Goal: Task Accomplishment & Management: Use online tool/utility

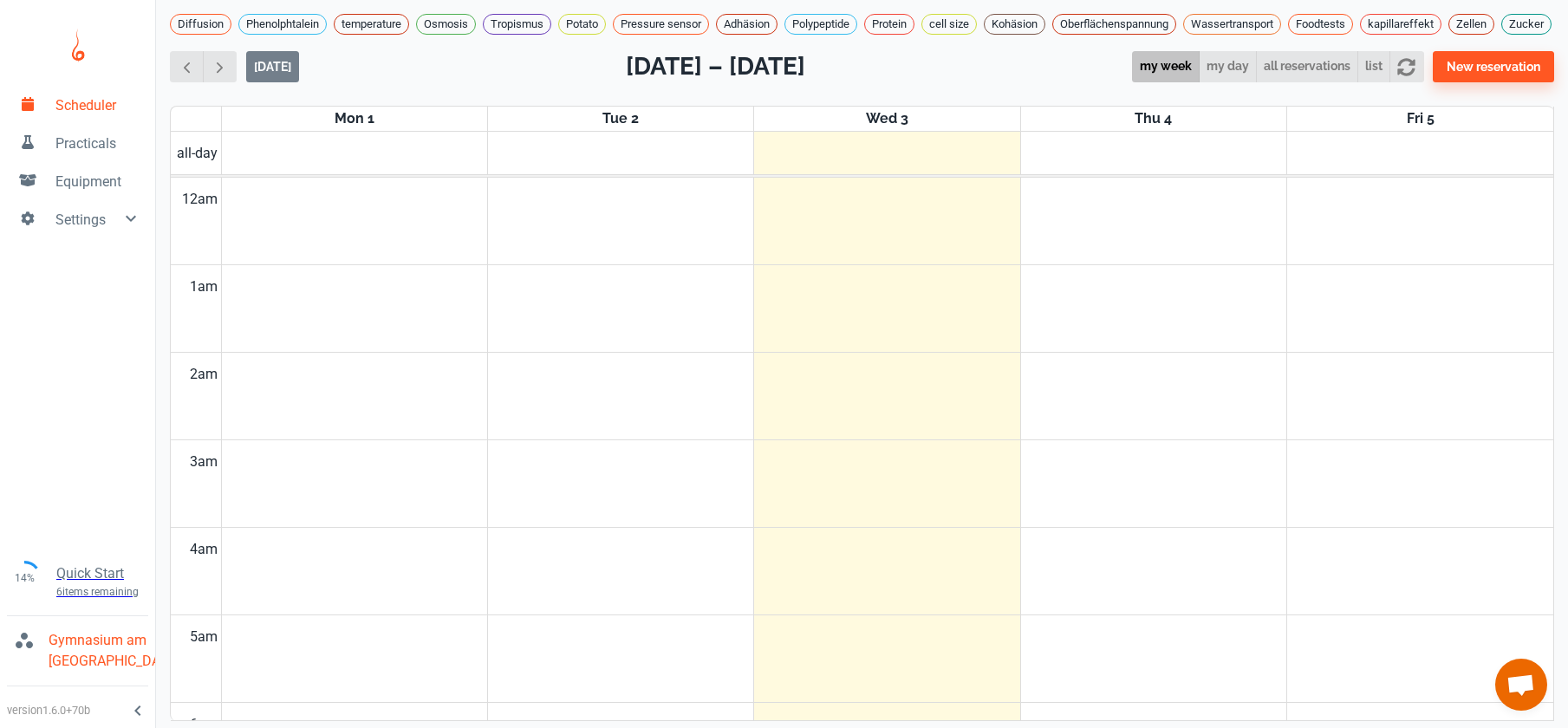
scroll to position [19, 0]
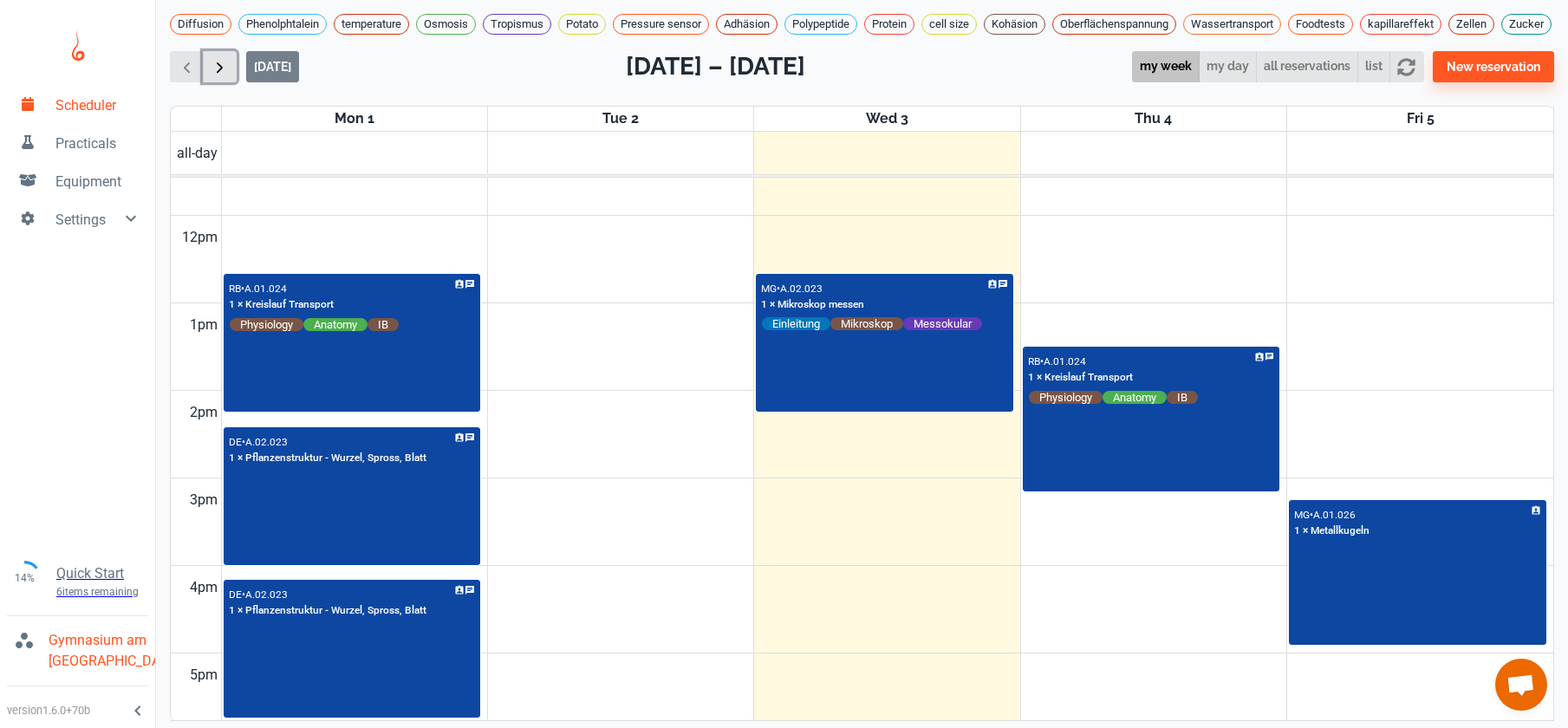
click at [221, 69] on span "button" at bounding box center [220, 67] width 18 height 18
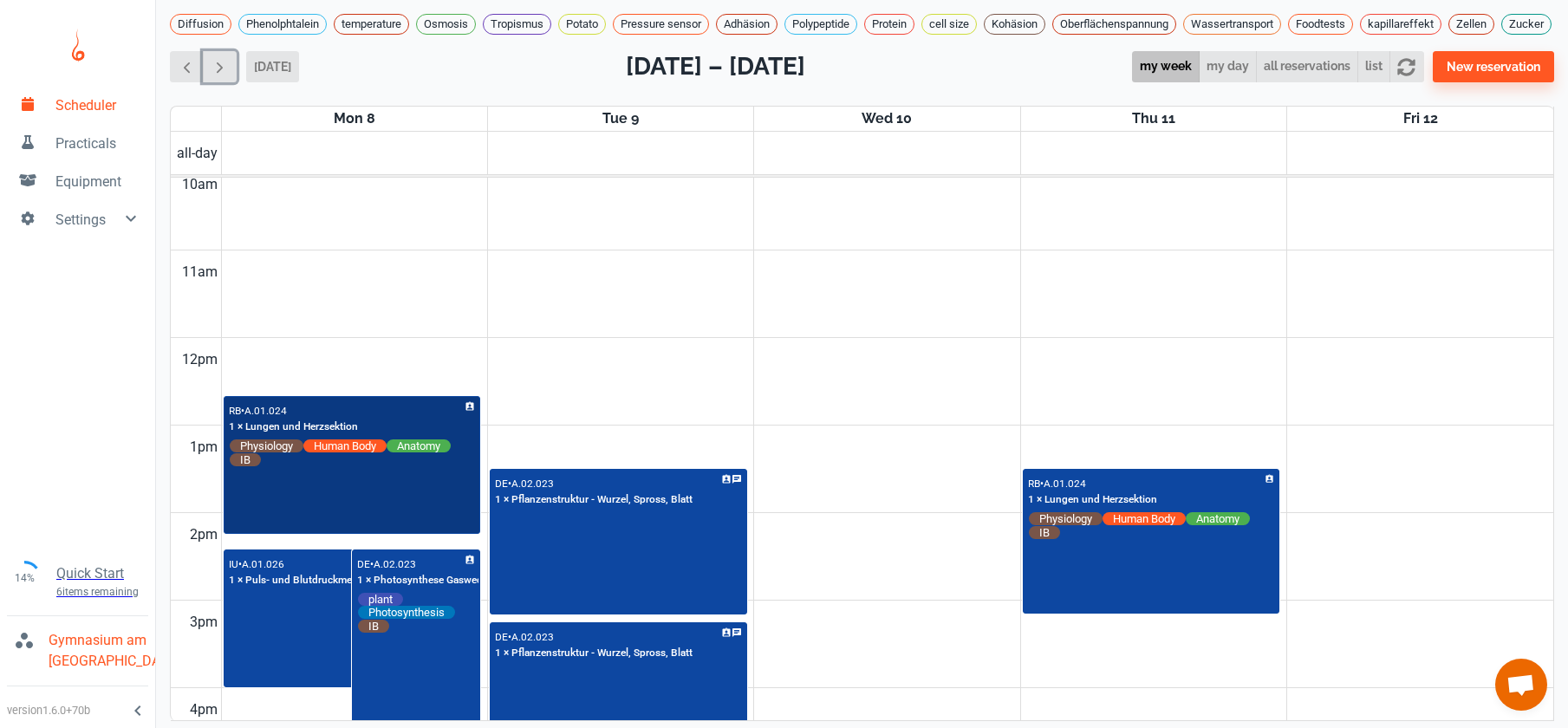
scroll to position [888, 0]
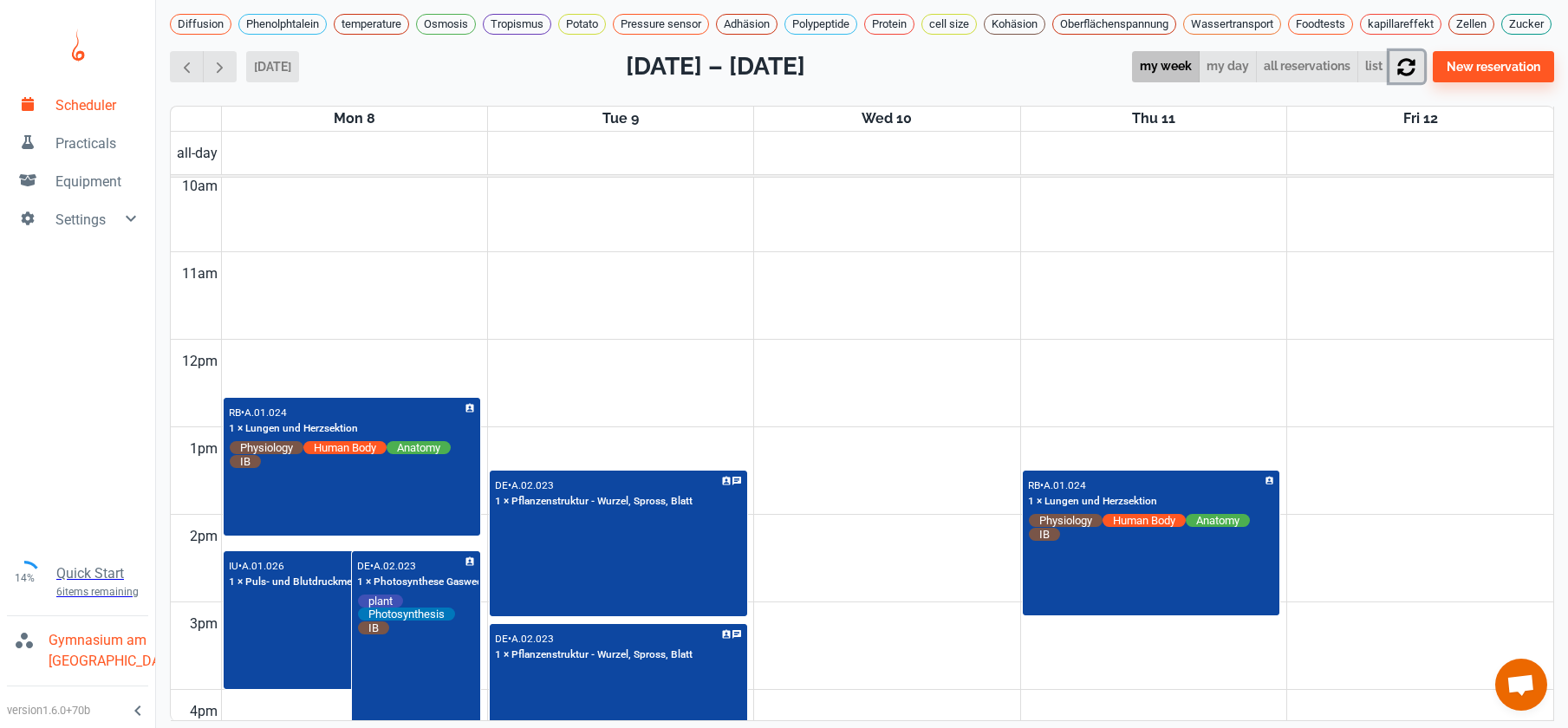
click at [1415, 59] on icon "button" at bounding box center [1406, 67] width 18 height 18
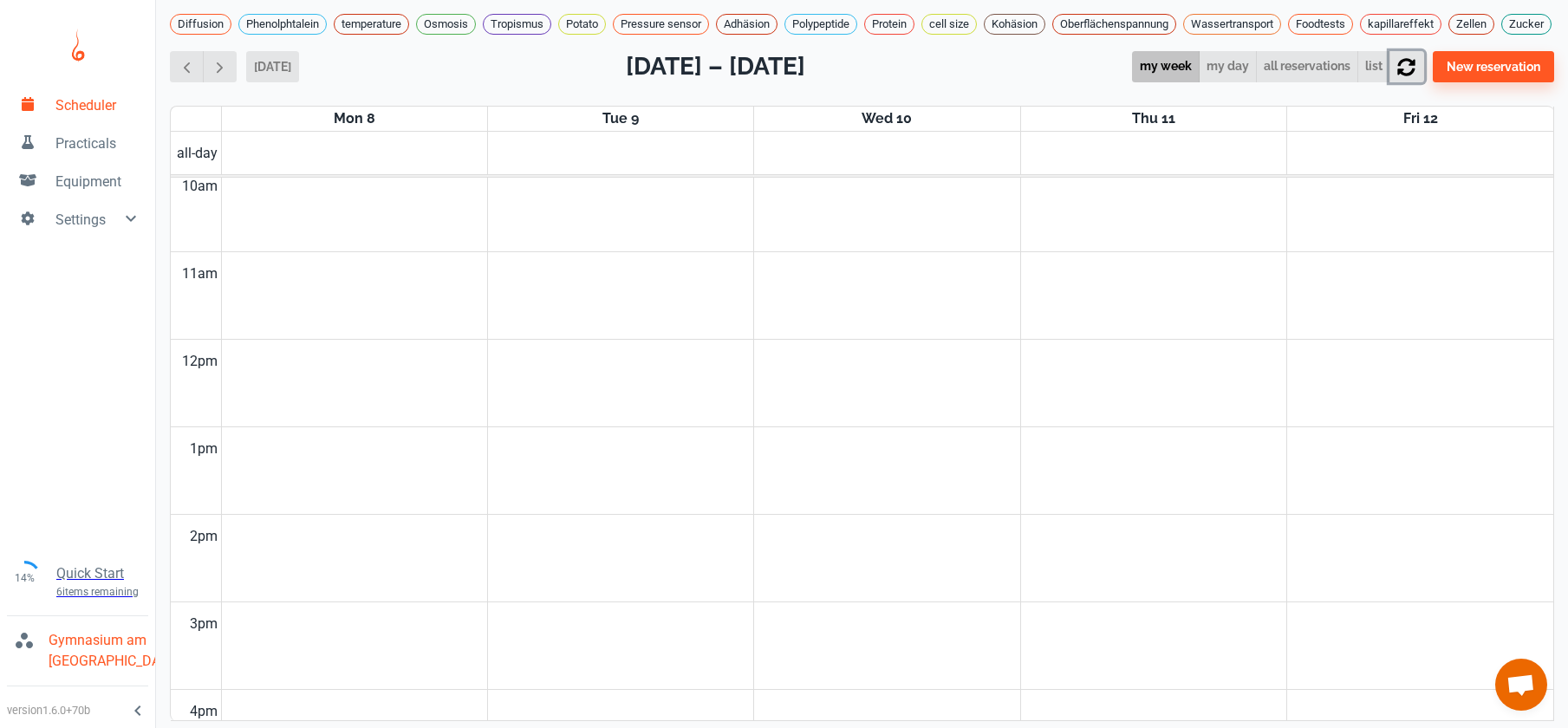
click at [1414, 58] on icon "button" at bounding box center [1406, 67] width 18 height 18
click at [213, 58] on span "button" at bounding box center [220, 67] width 18 height 18
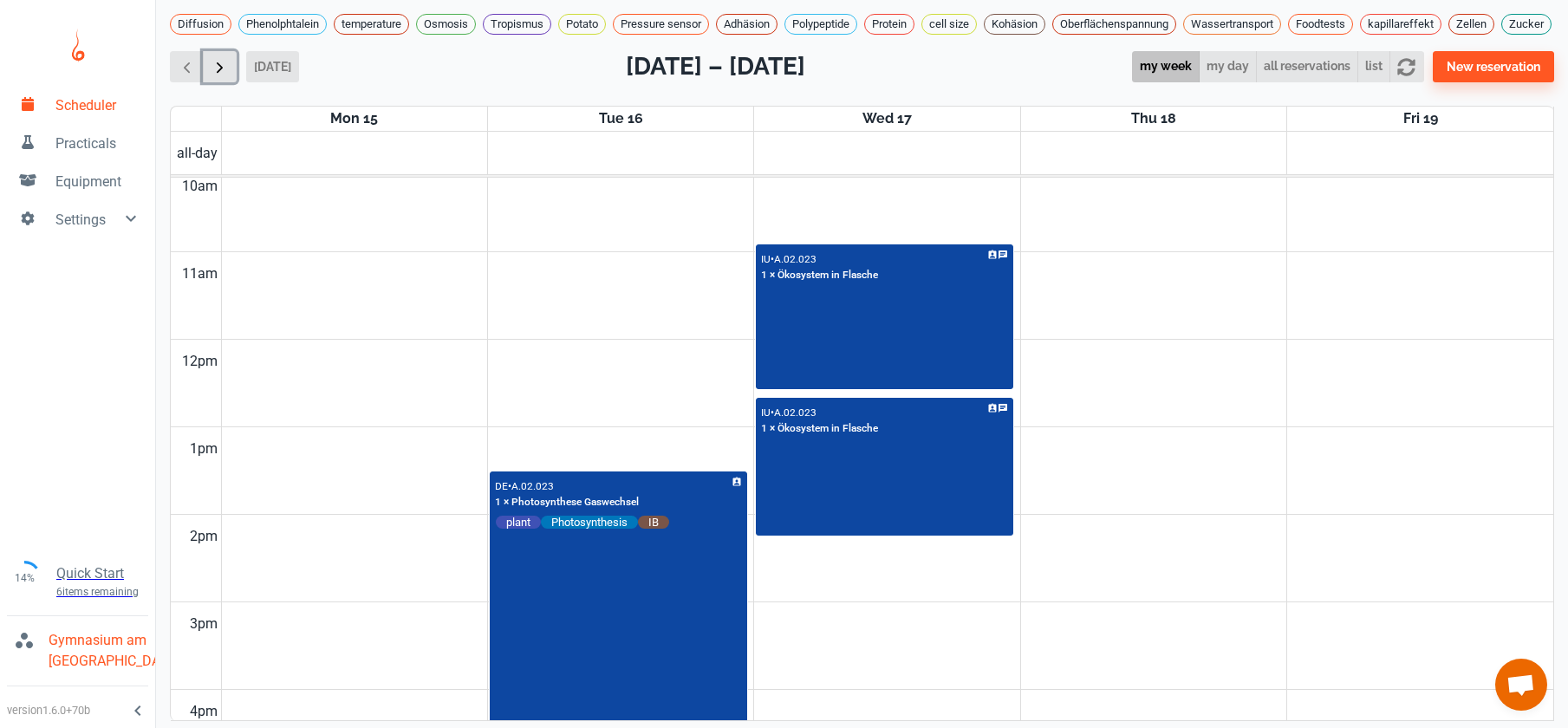
scroll to position [701, 0]
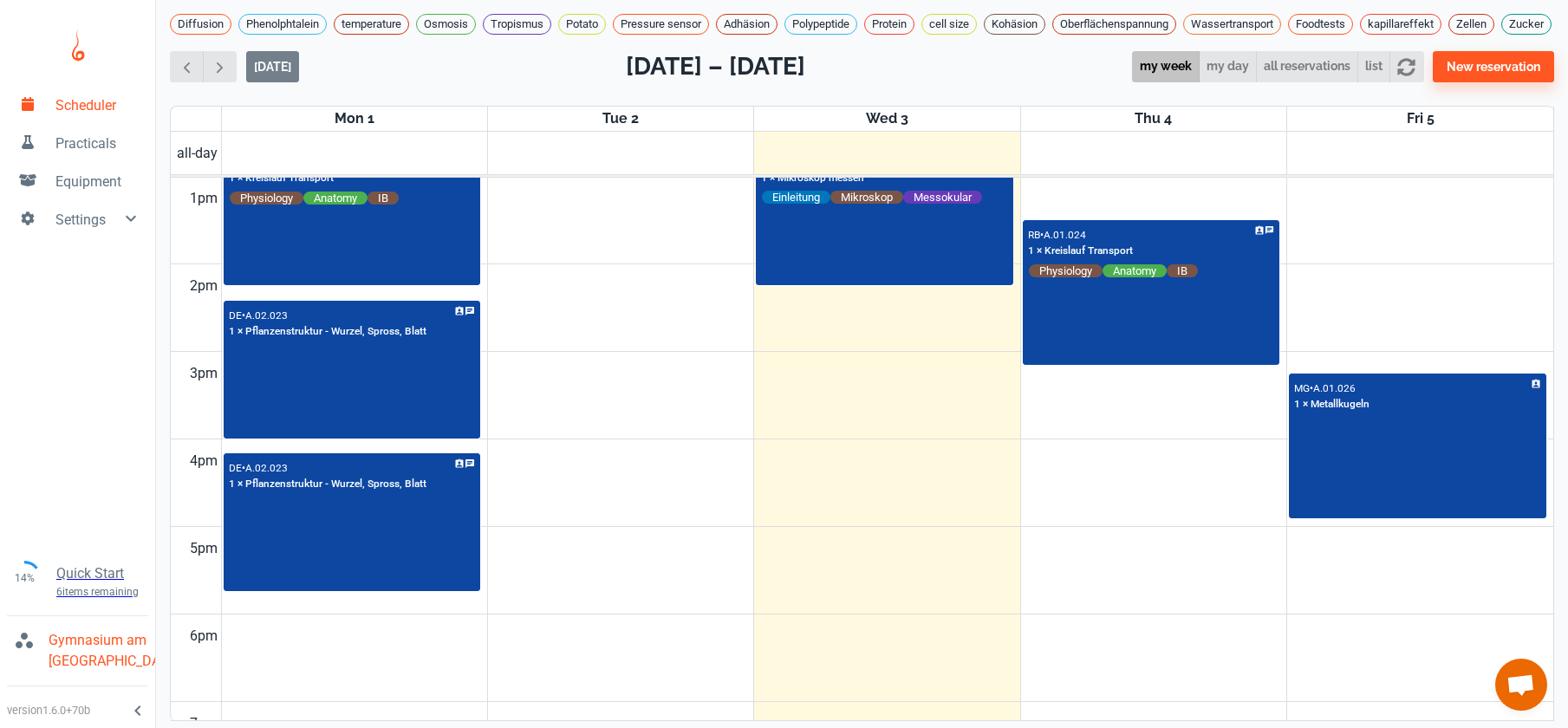
scroll to position [560, 0]
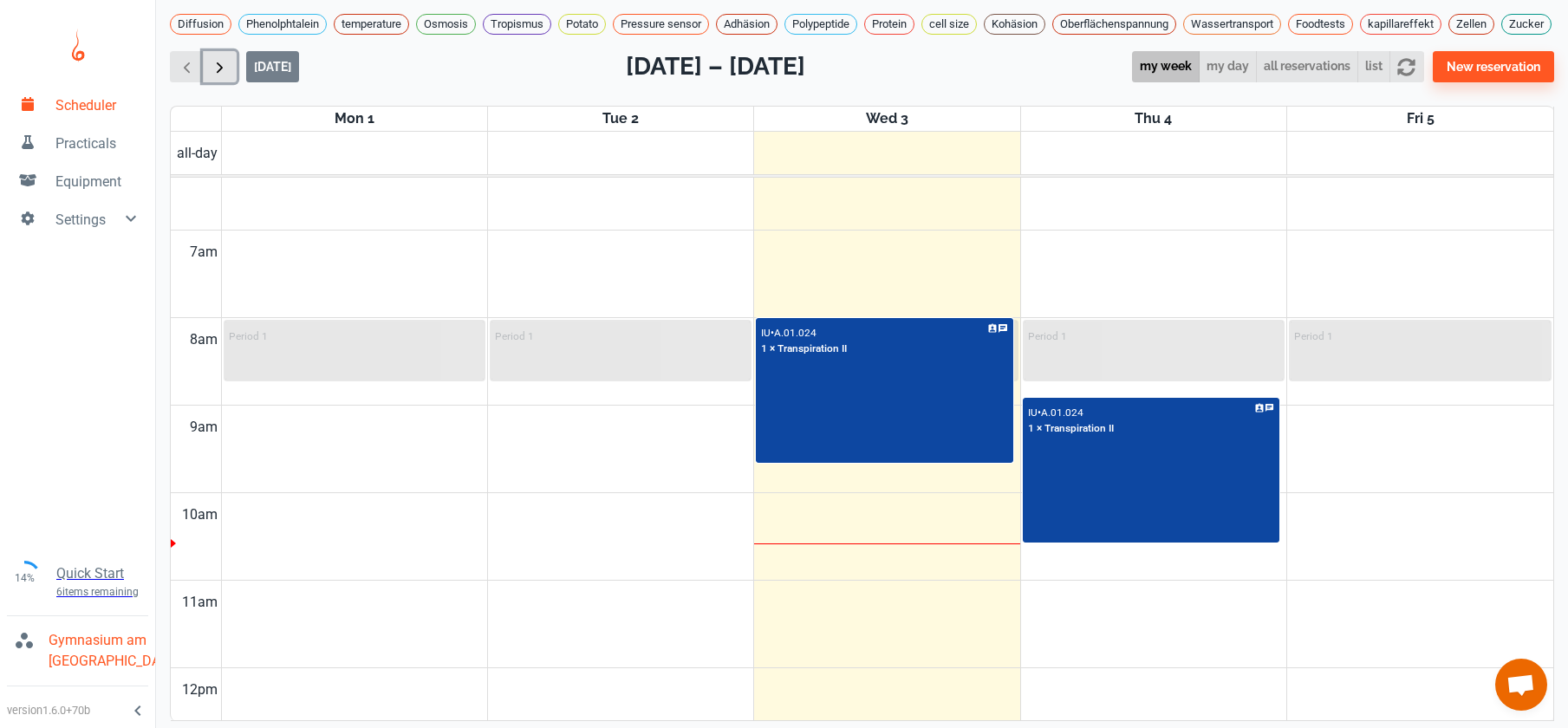
click at [218, 77] on span "button" at bounding box center [220, 67] width 18 height 18
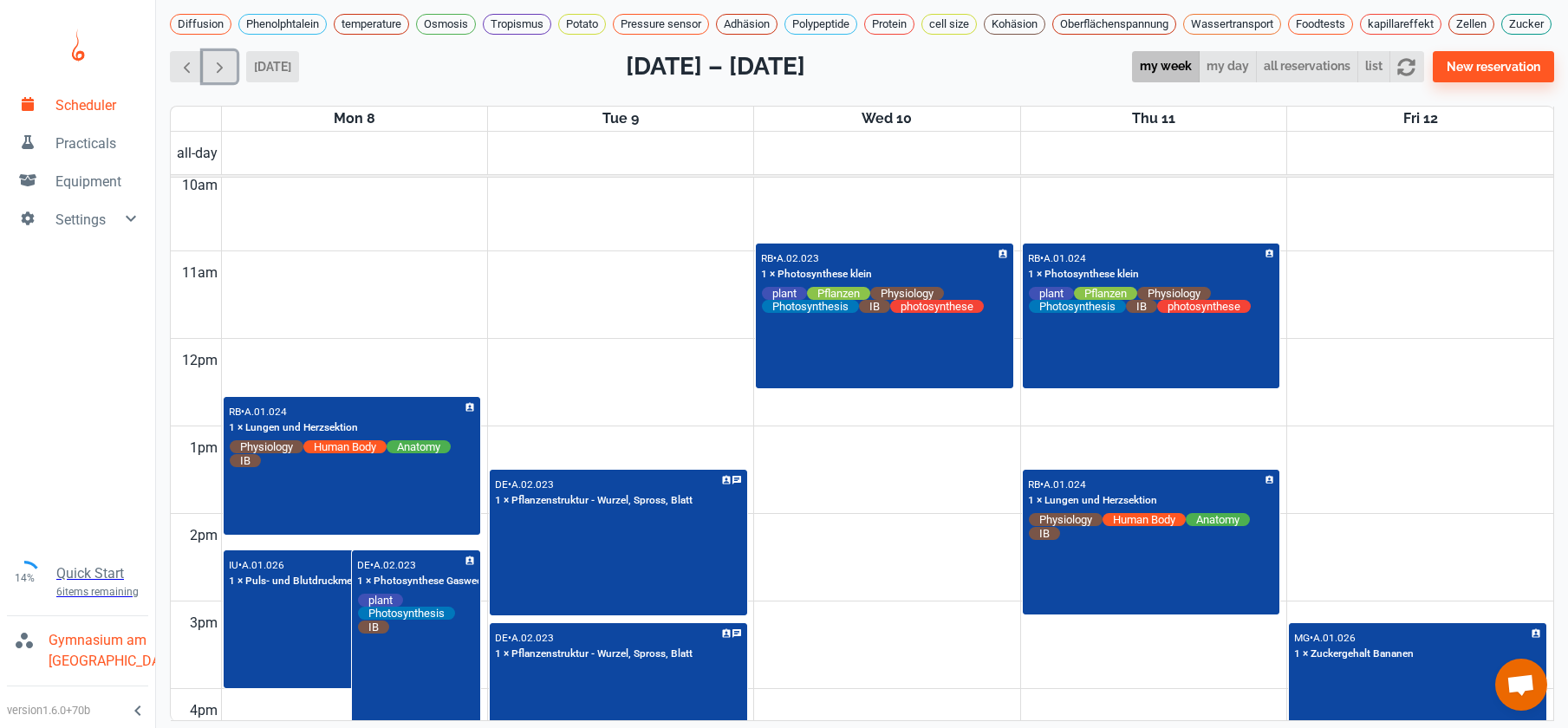
scroll to position [985, 0]
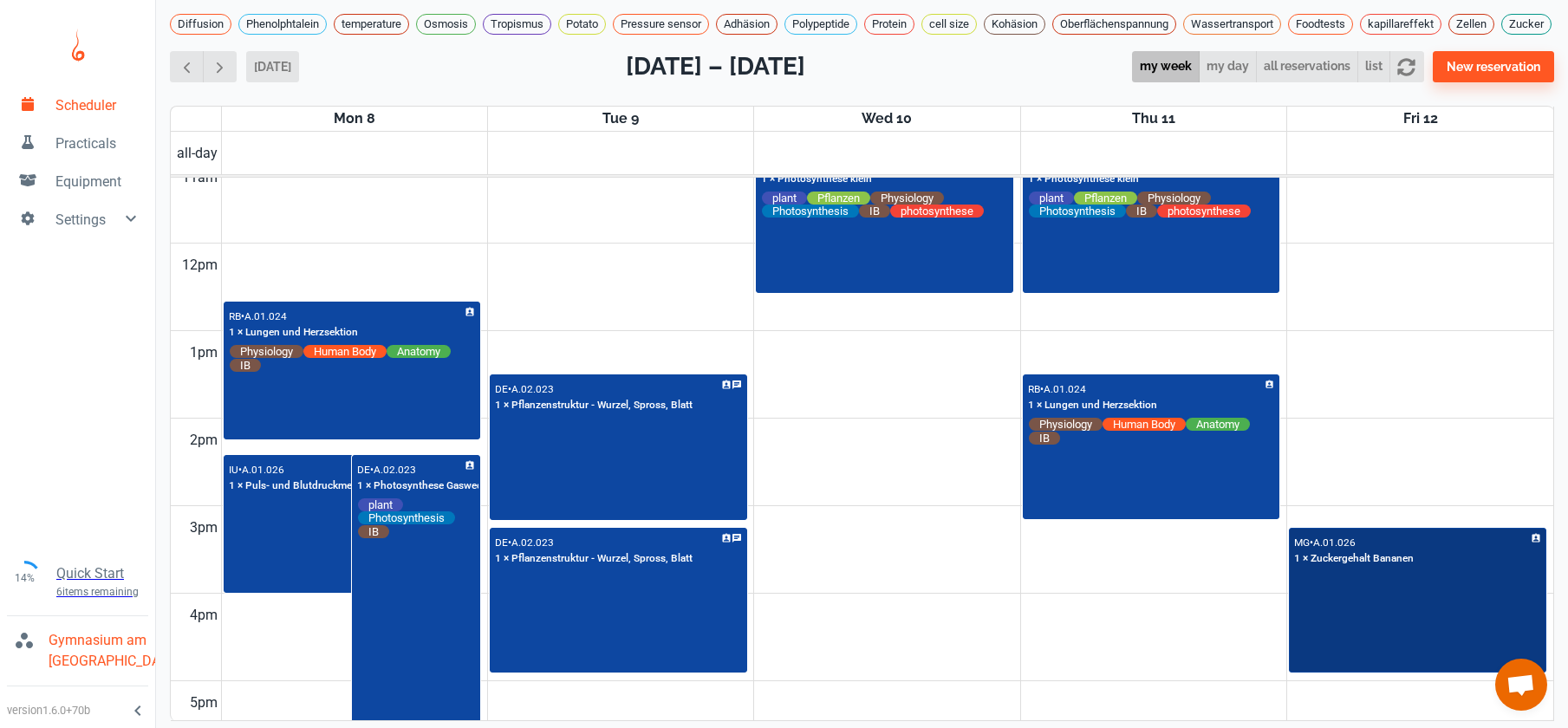
click at [1346, 651] on div "MG • A.01.026 1 × Zuckergehalt Bananen" at bounding box center [1417, 601] width 254 height 142
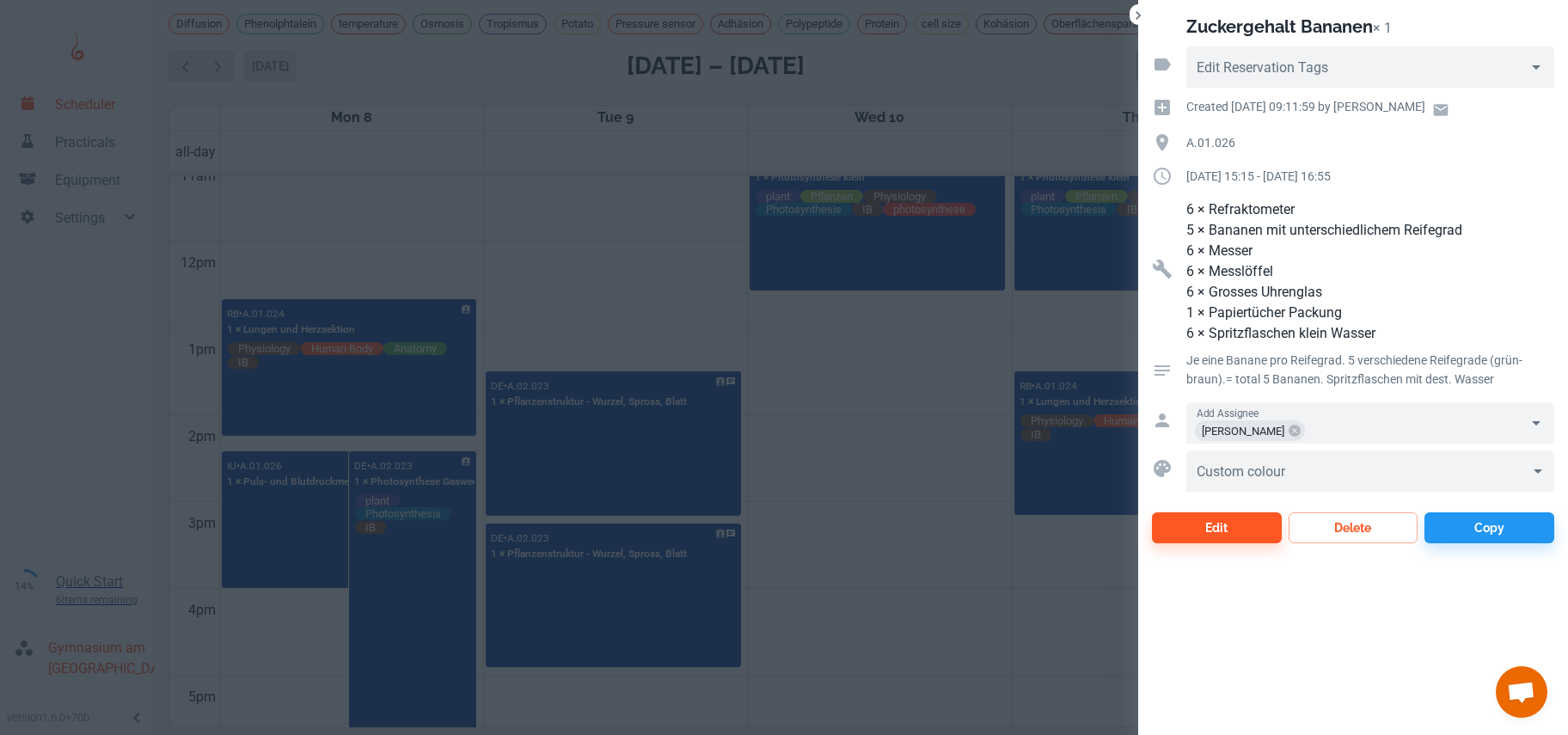
click at [940, 478] on div at bounding box center [784, 367] width 1568 height 735
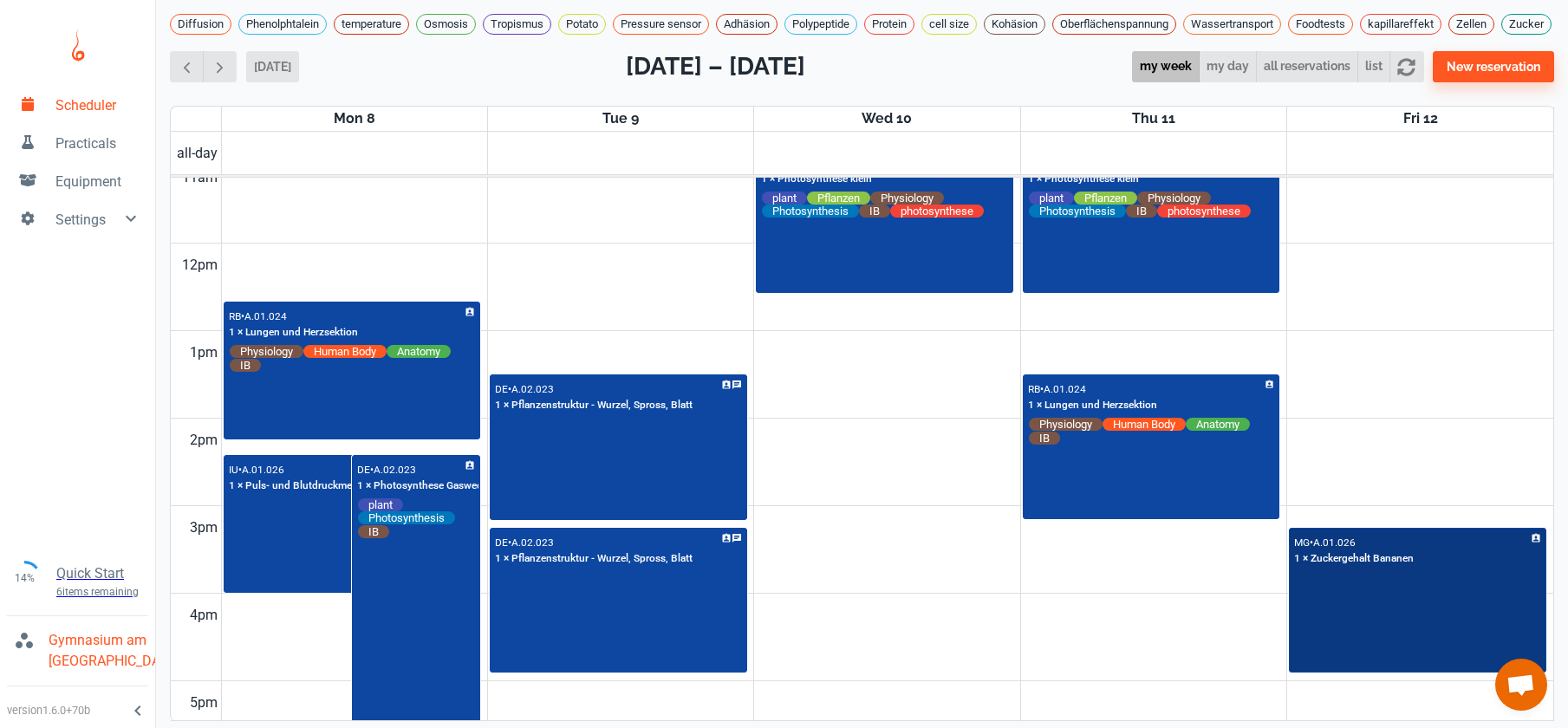
click at [1356, 632] on div "MG • A.01.026 1 × Zuckergehalt Bananen" at bounding box center [1417, 601] width 254 height 142
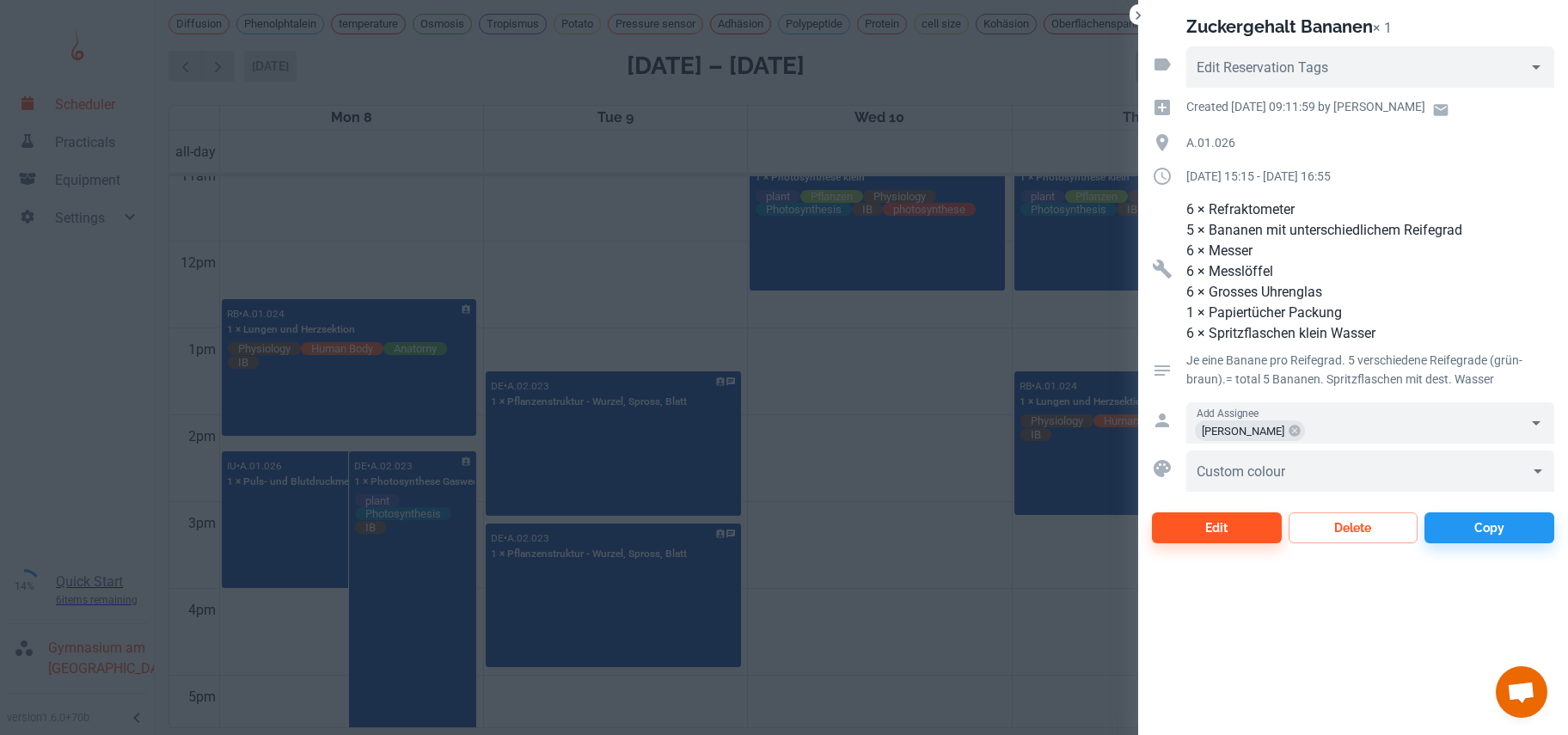
click at [920, 580] on div at bounding box center [784, 367] width 1568 height 735
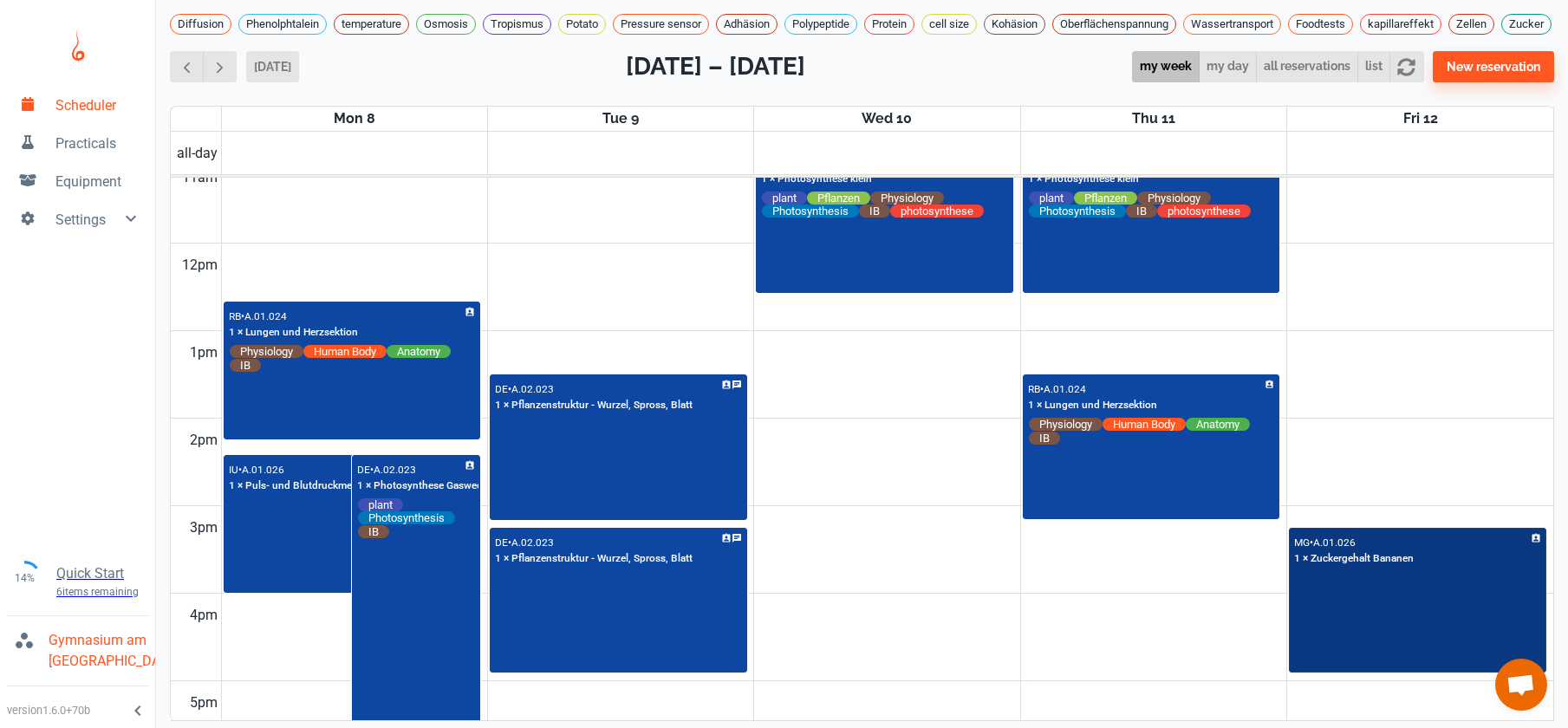
click at [1409, 664] on div "MG • A.01.026 1 × Zuckergehalt Bananen" at bounding box center [1417, 601] width 254 height 142
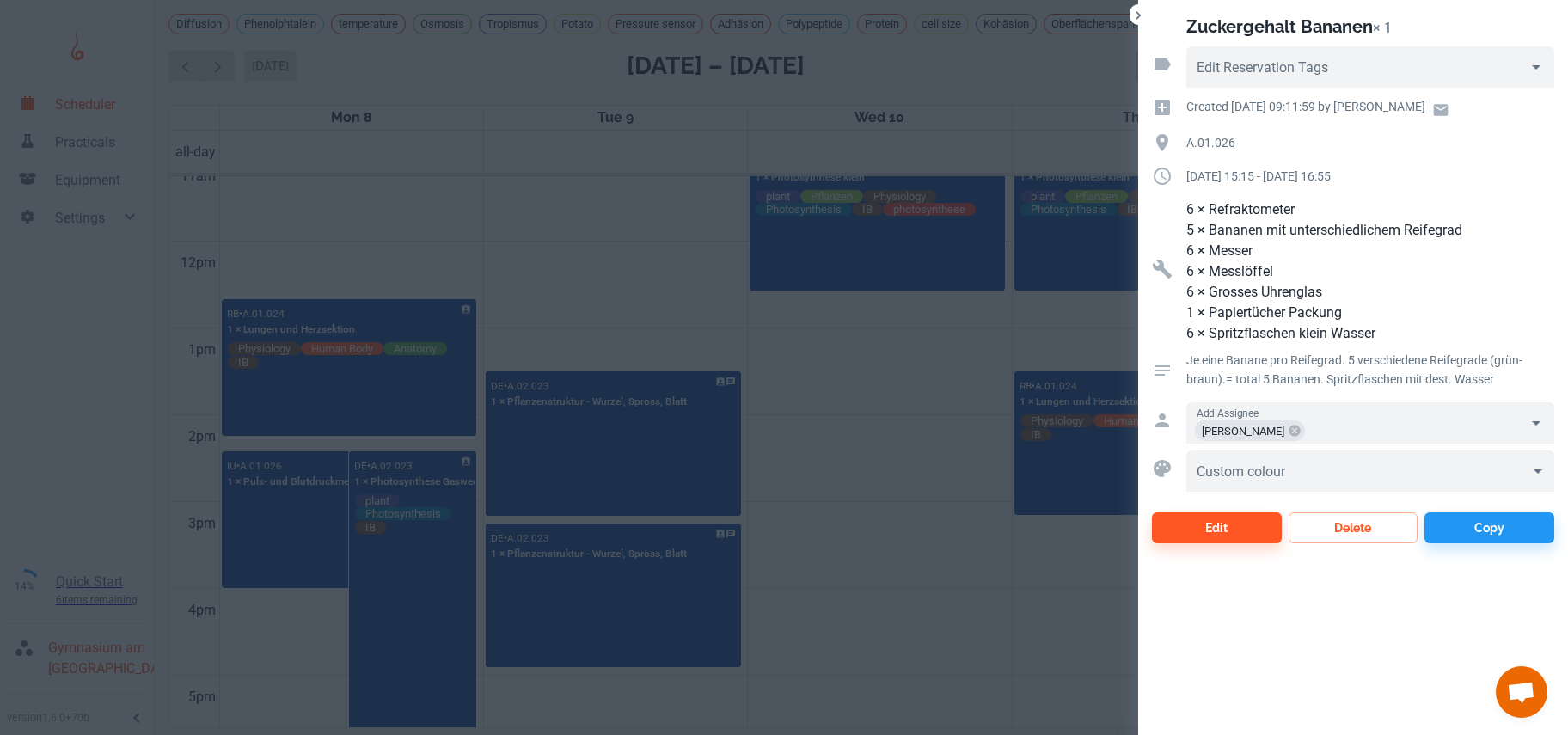
click at [922, 592] on div at bounding box center [784, 367] width 1568 height 735
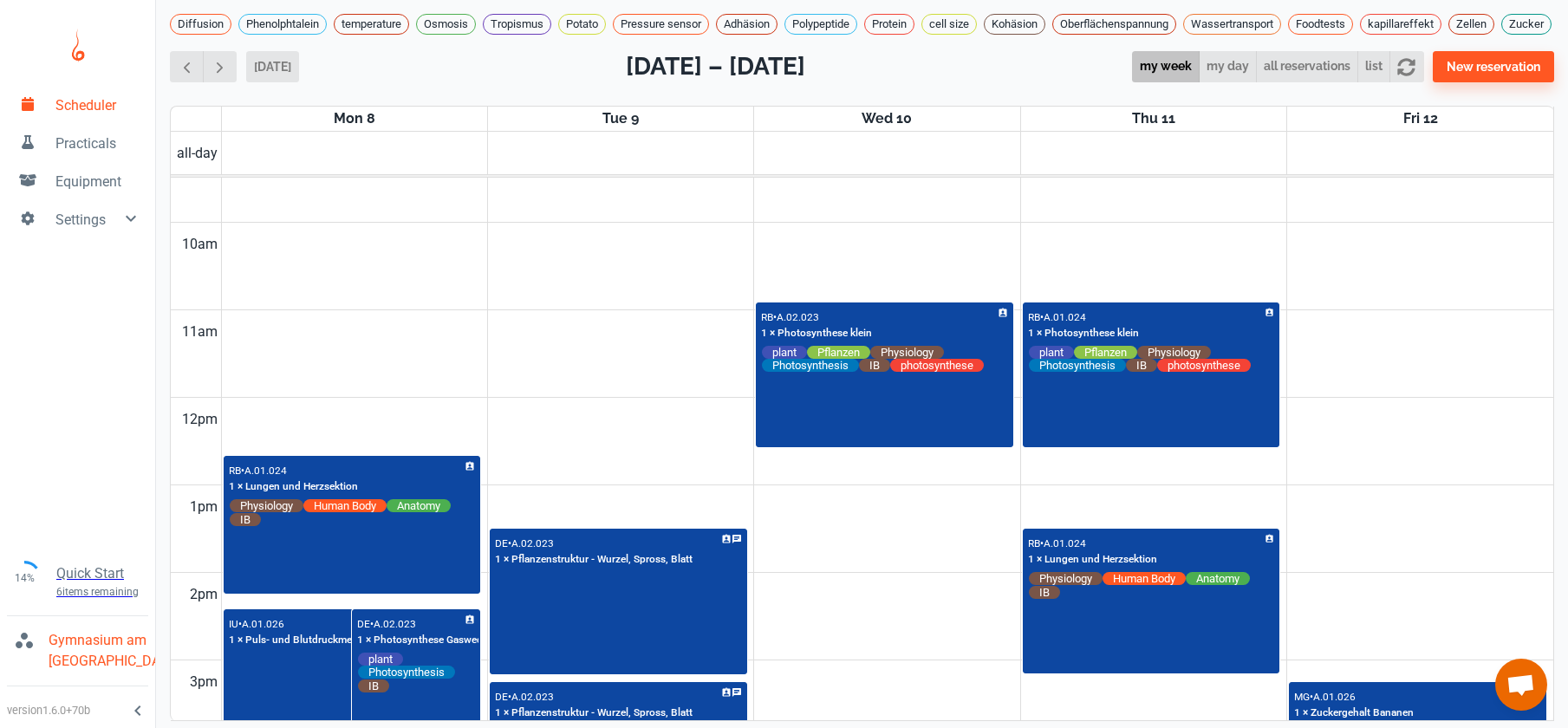
scroll to position [829, 0]
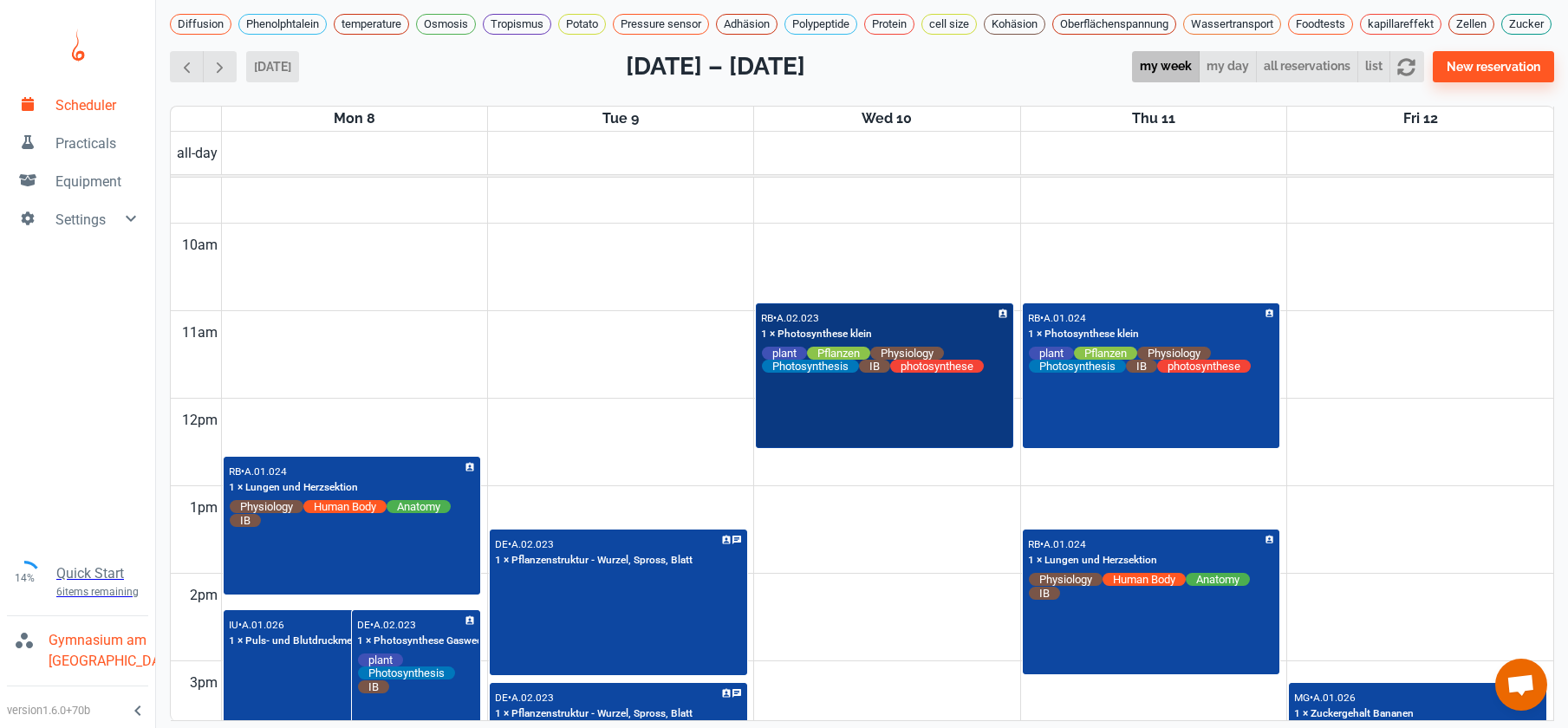
click at [928, 434] on div "RB • A.02.023 1 × Photosynthese klein plant Pflanzen Physiology Photosynthesis …" at bounding box center [884, 376] width 254 height 142
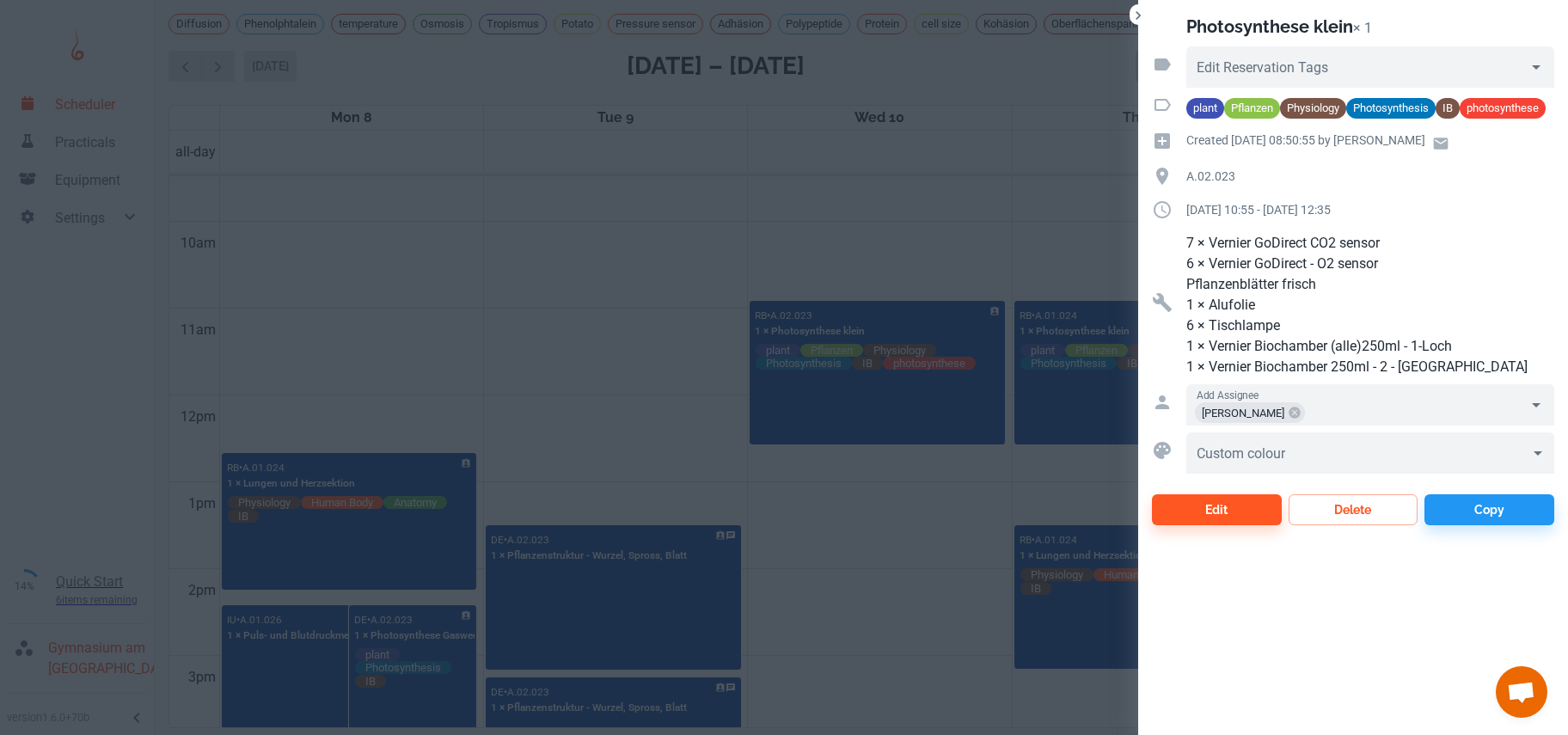
click at [868, 608] on div at bounding box center [784, 367] width 1568 height 735
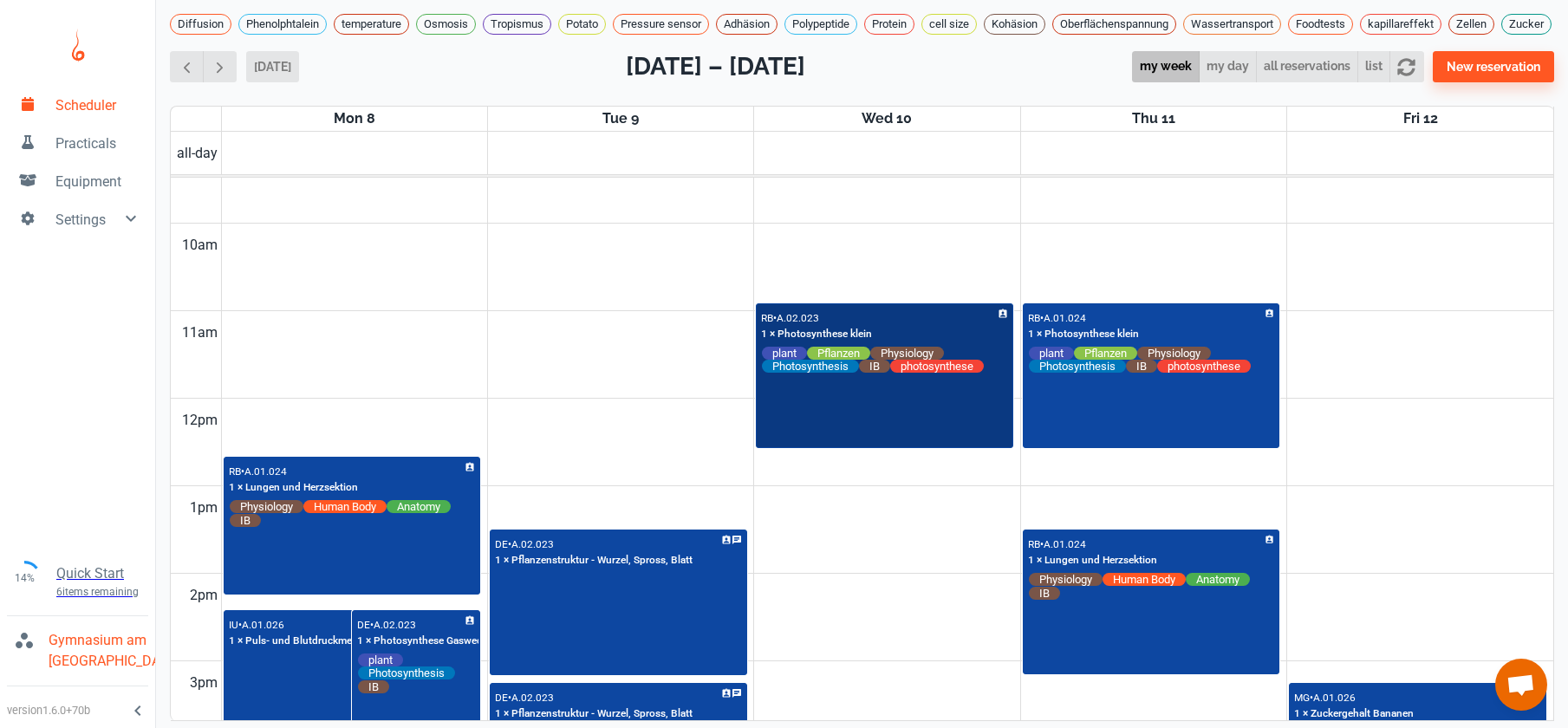
click at [907, 427] on div "RB • A.02.023 1 × Photosynthese klein plant Pflanzen Physiology Photosynthesis …" at bounding box center [884, 376] width 254 height 142
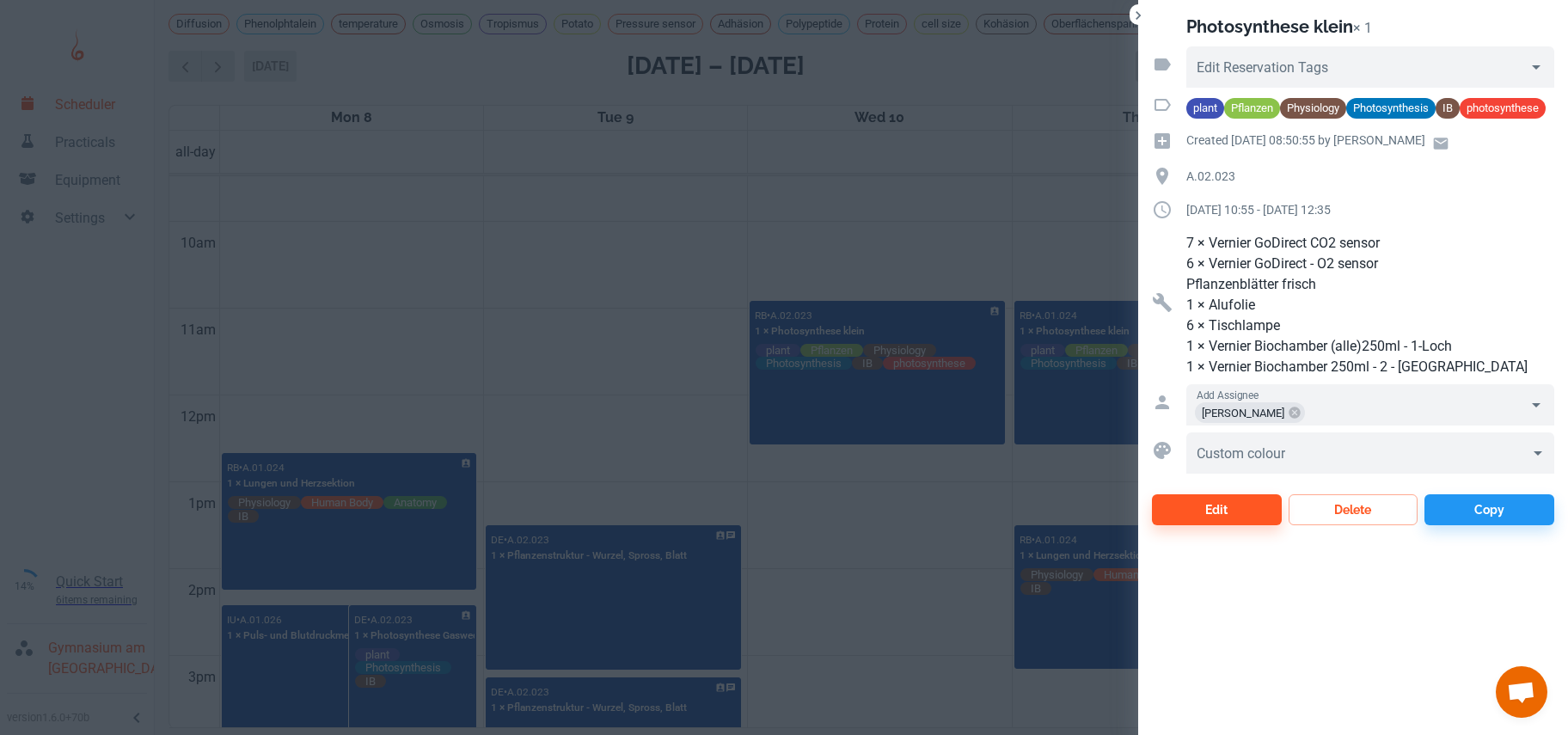
click at [857, 557] on div at bounding box center [784, 367] width 1568 height 735
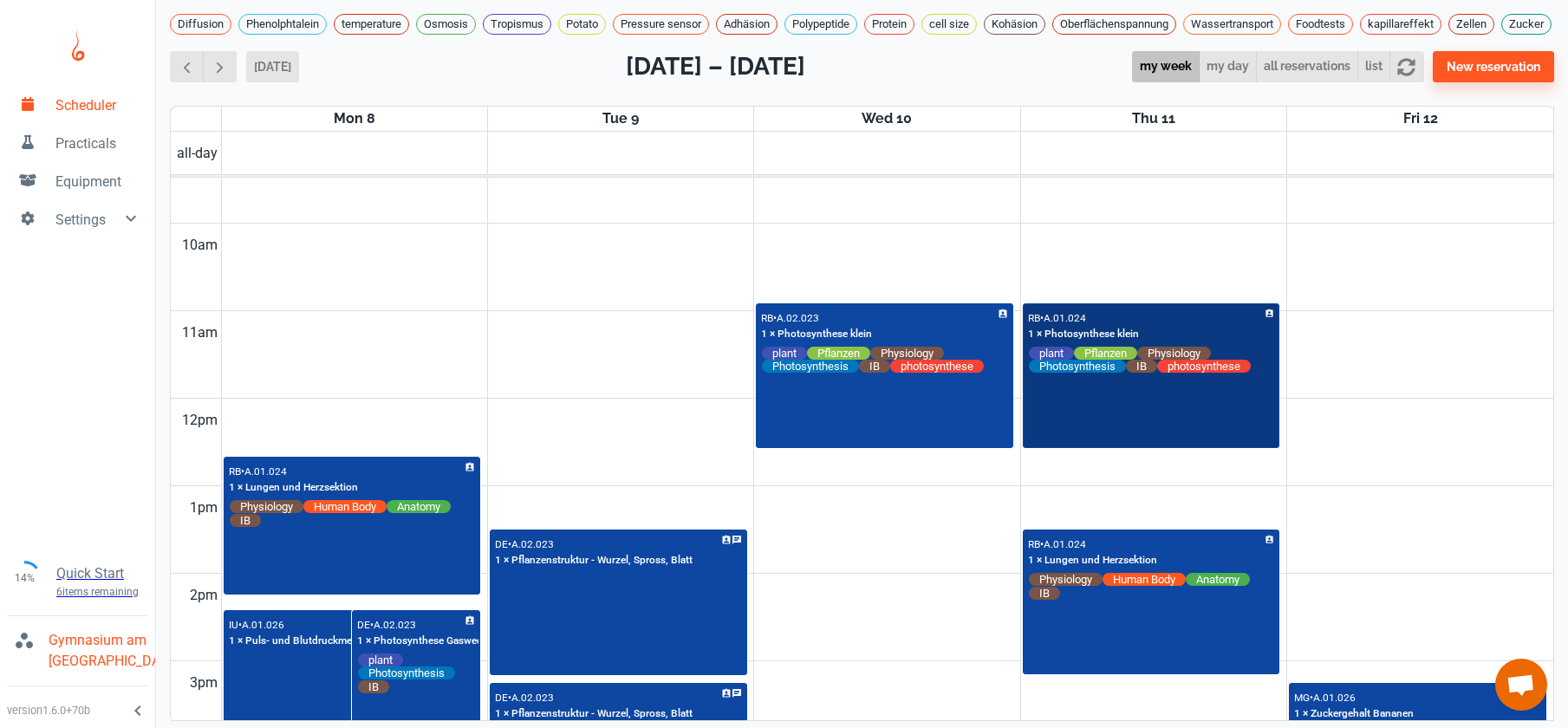
click at [1127, 445] on div "RB • A.01.024 1 × Photosynthese klein plant Pflanzen Physiology Photosynthesis …" at bounding box center [1150, 376] width 254 height 142
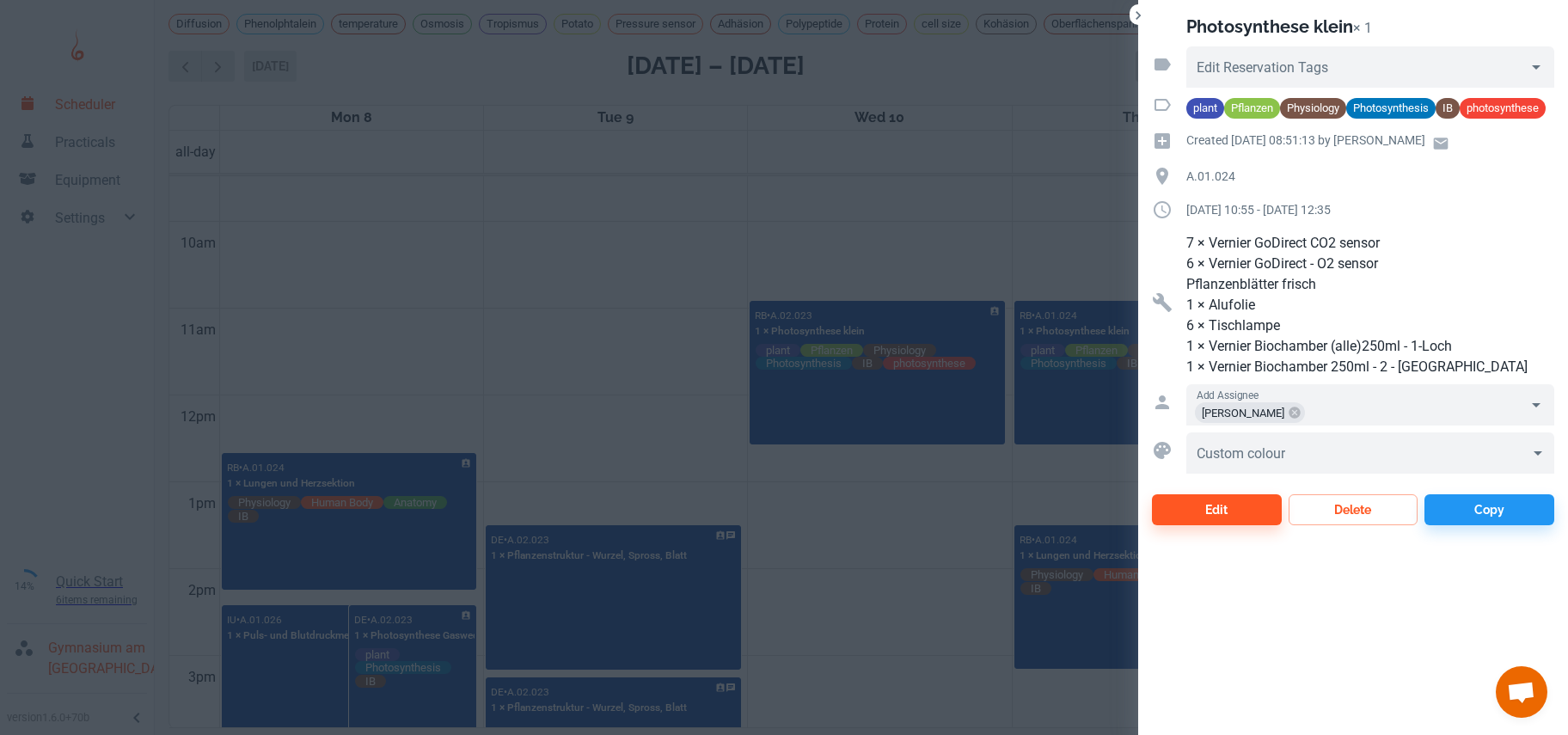
click at [950, 509] on div at bounding box center [784, 367] width 1568 height 735
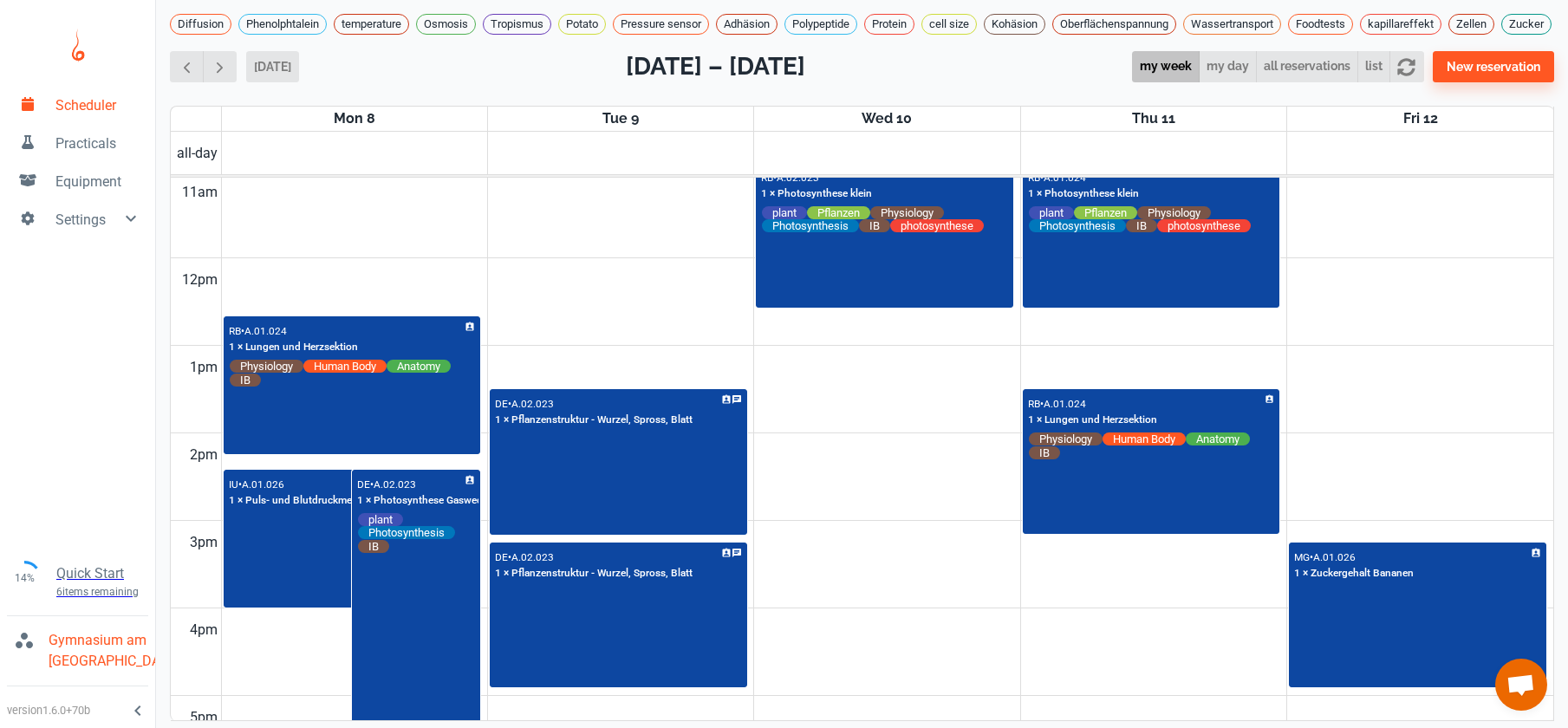
scroll to position [958, 0]
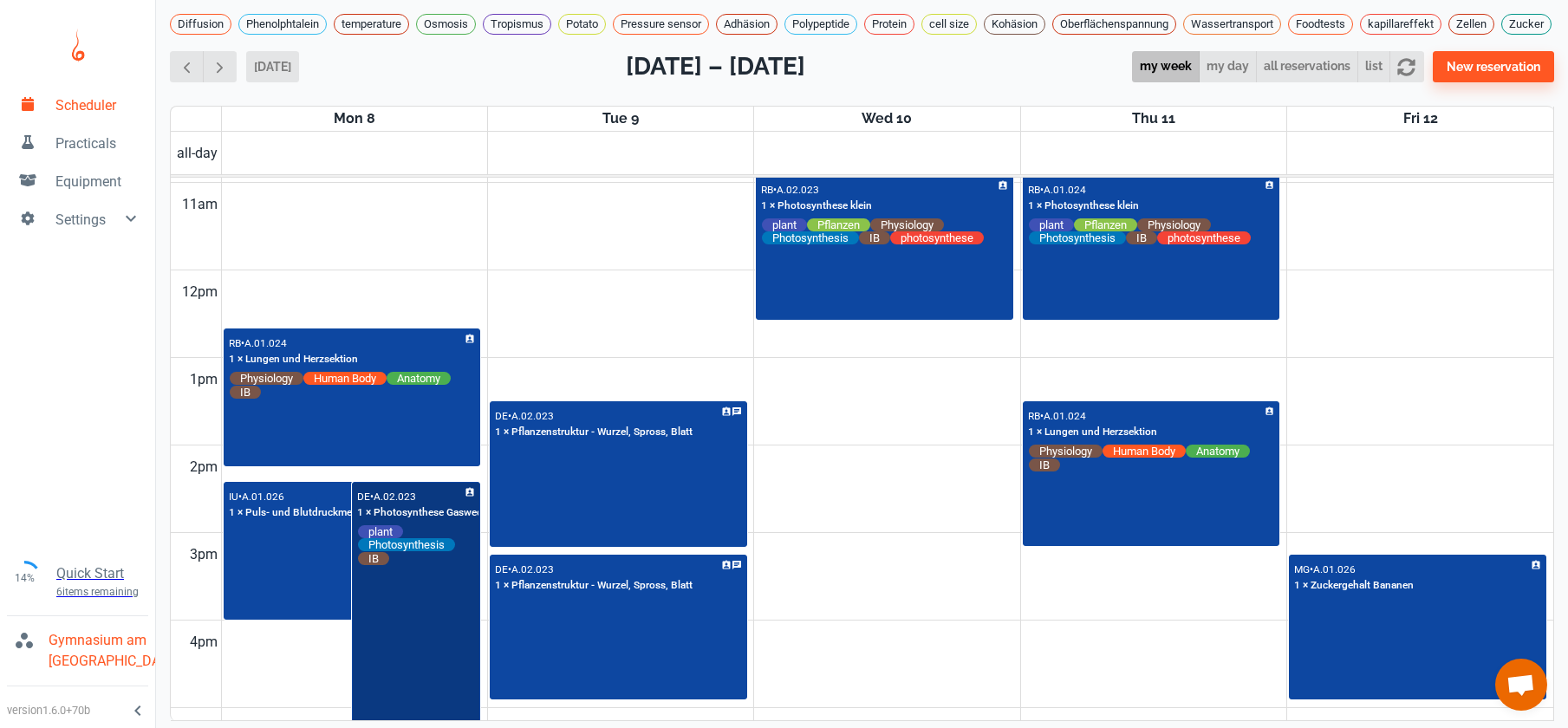
click at [440, 669] on div "DE • A.02.023 1 × Photosynthese Gaswechsel plant Photosynthesis IB" at bounding box center [417, 629] width 125 height 290
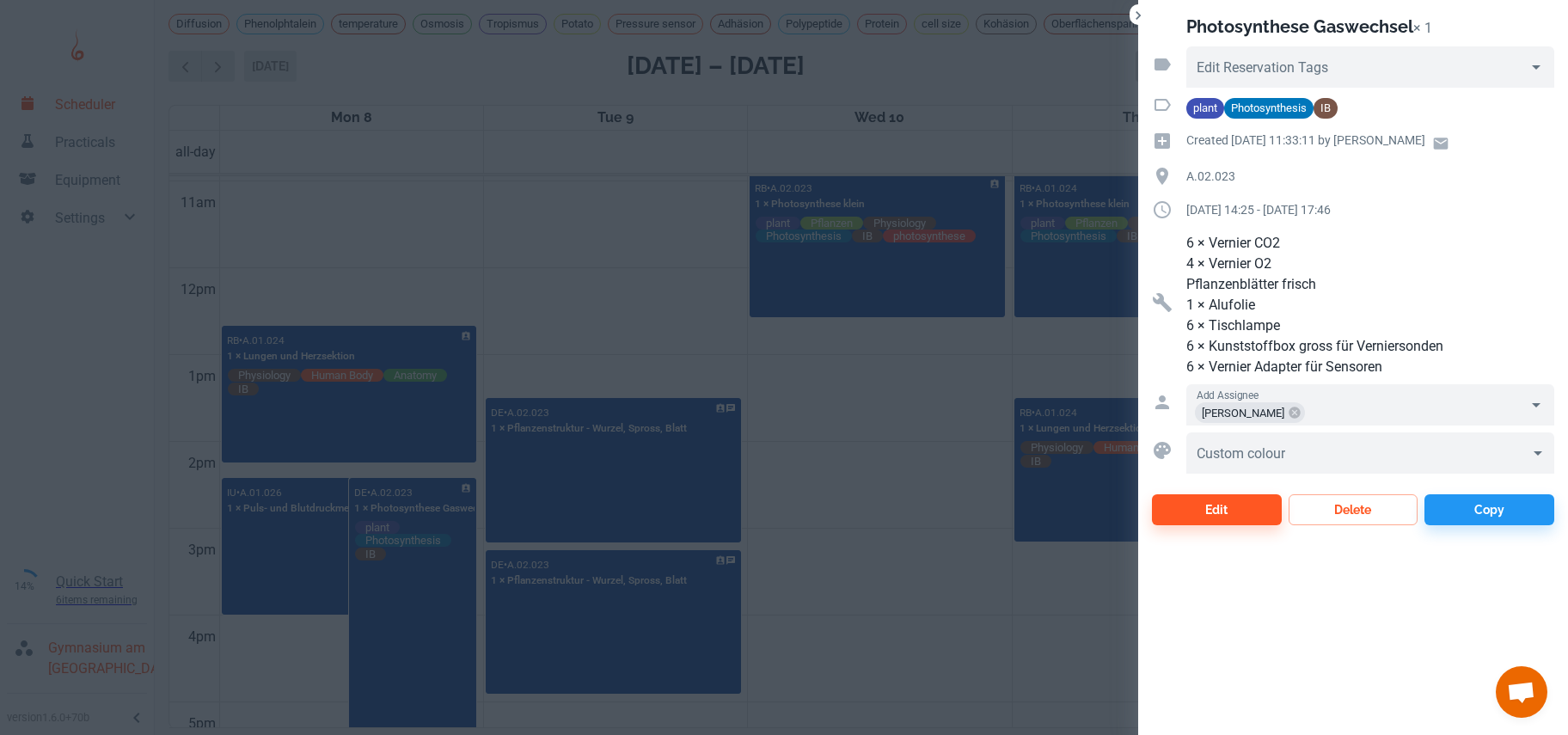
click at [900, 610] on div at bounding box center [784, 367] width 1568 height 735
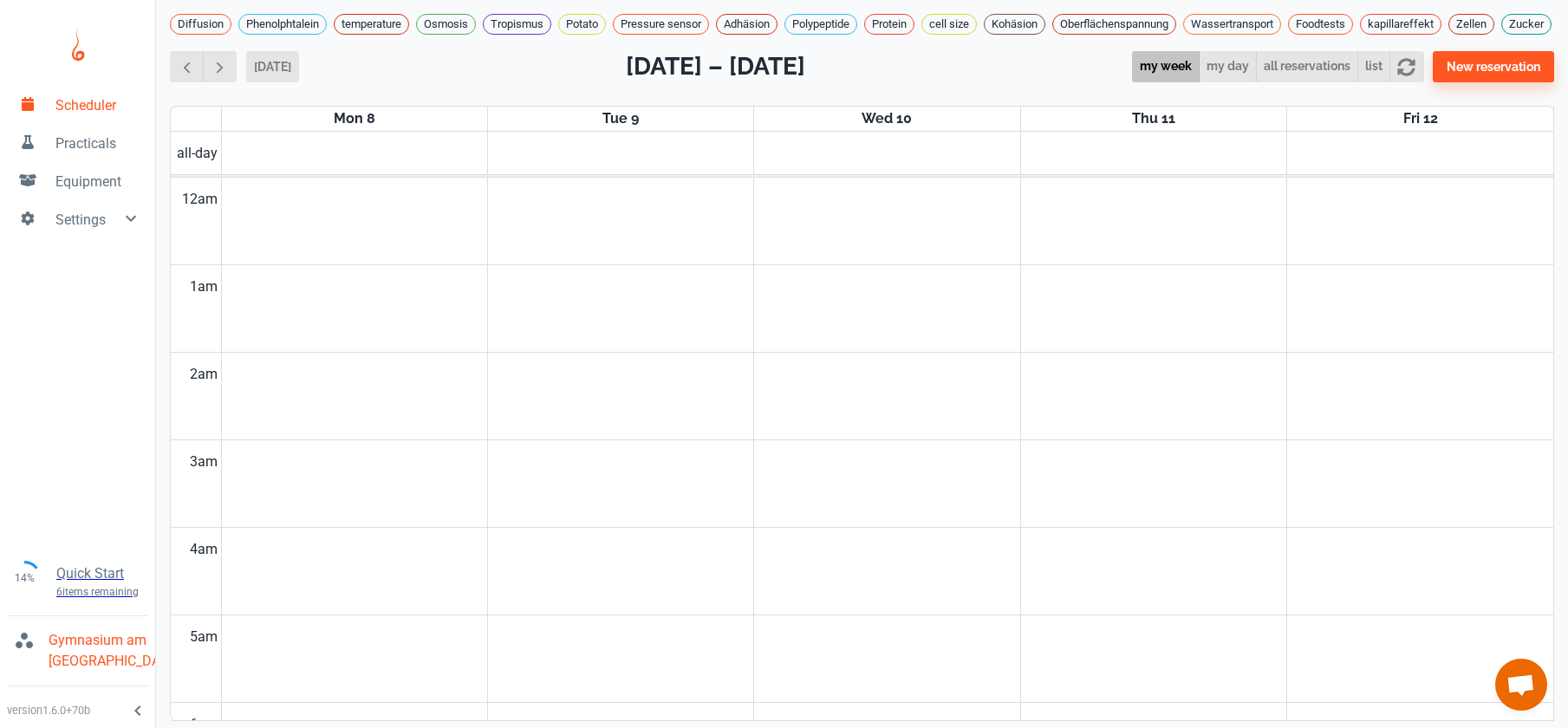
scroll to position [3, 0]
